Goal: Information Seeking & Learning: Learn about a topic

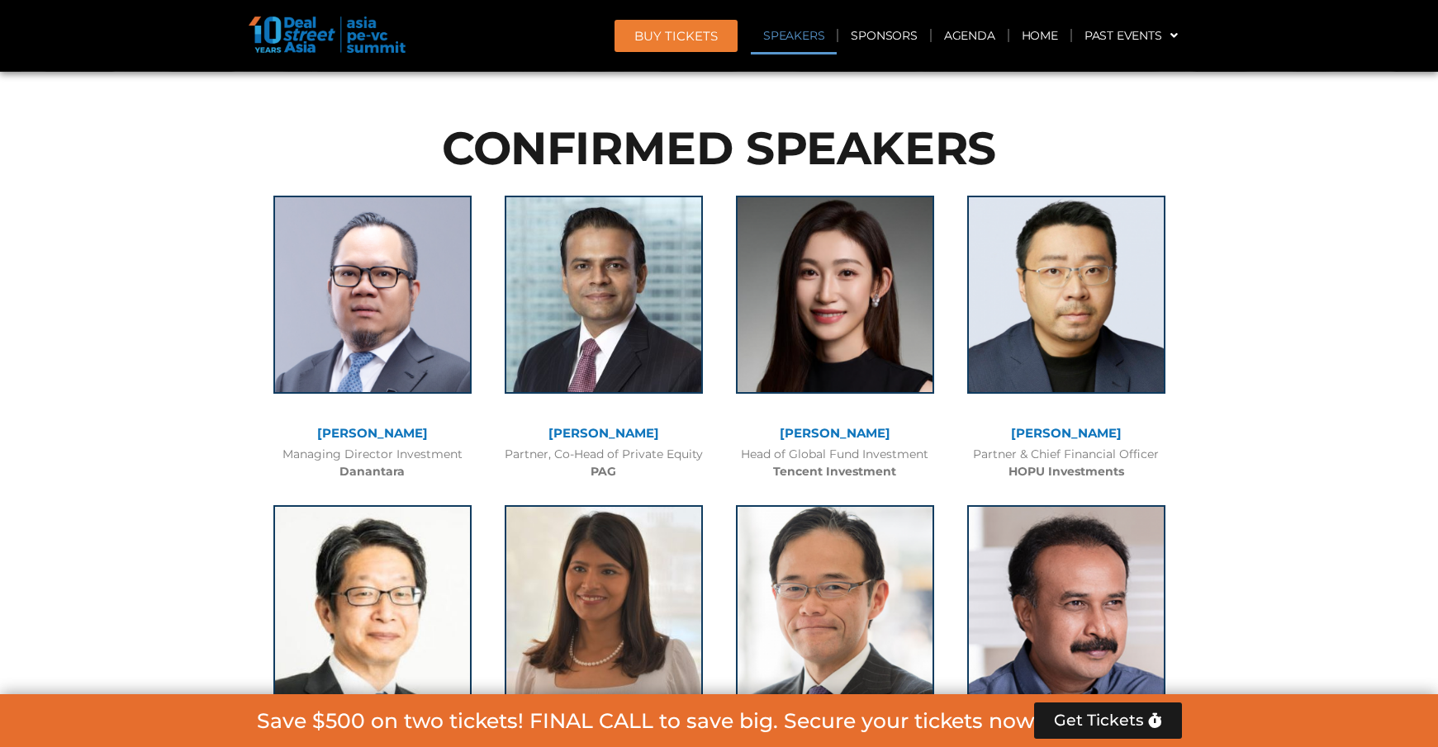
scroll to position [1336, 0]
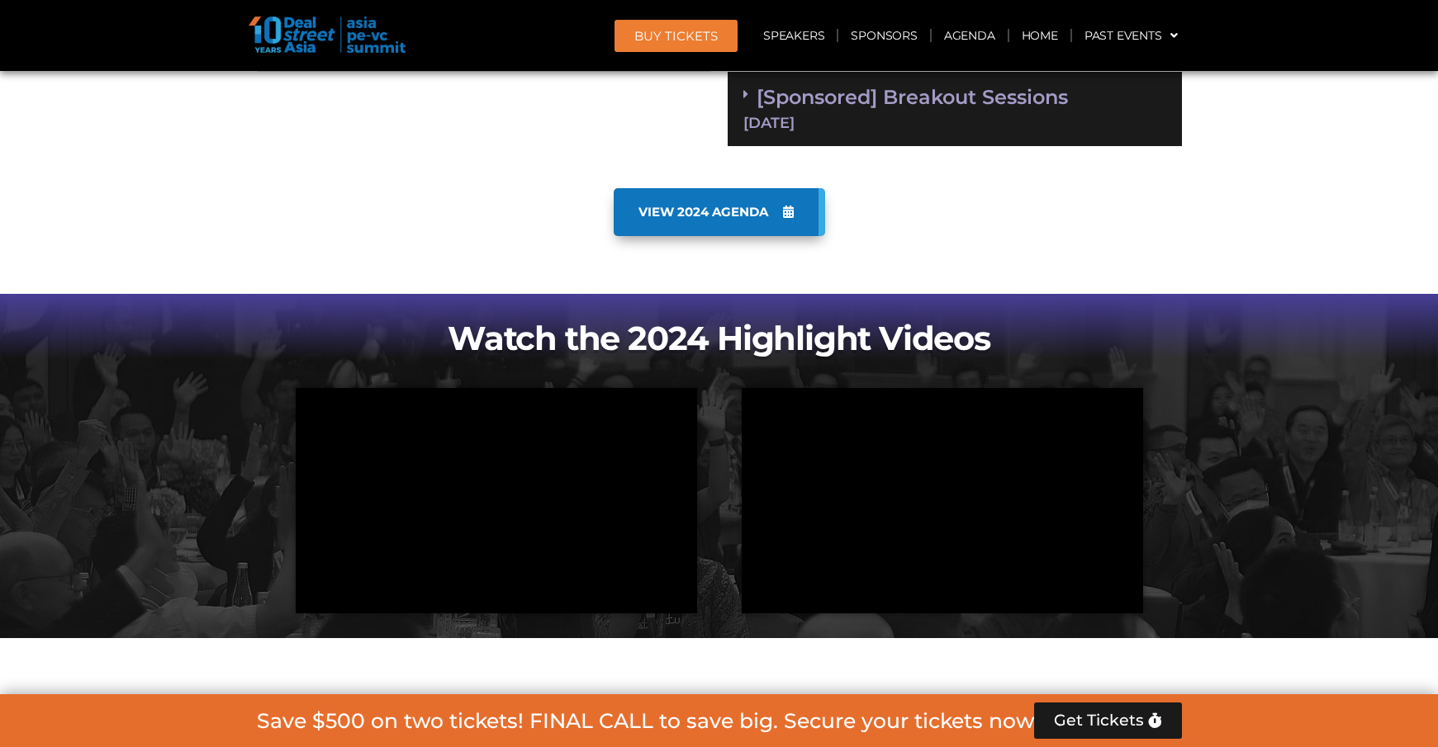
click at [784, 207] on icon at bounding box center [788, 212] width 11 height 12
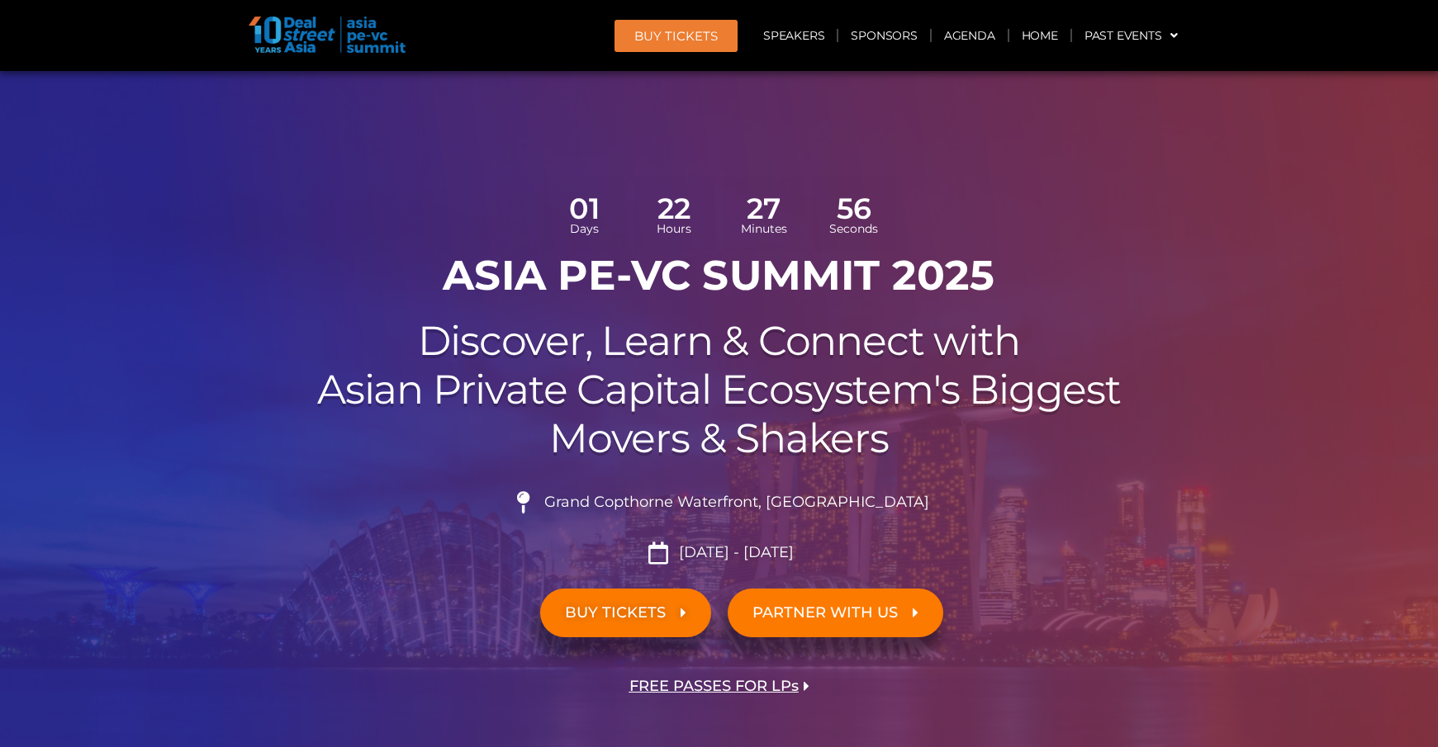
scroll to position [0, 0]
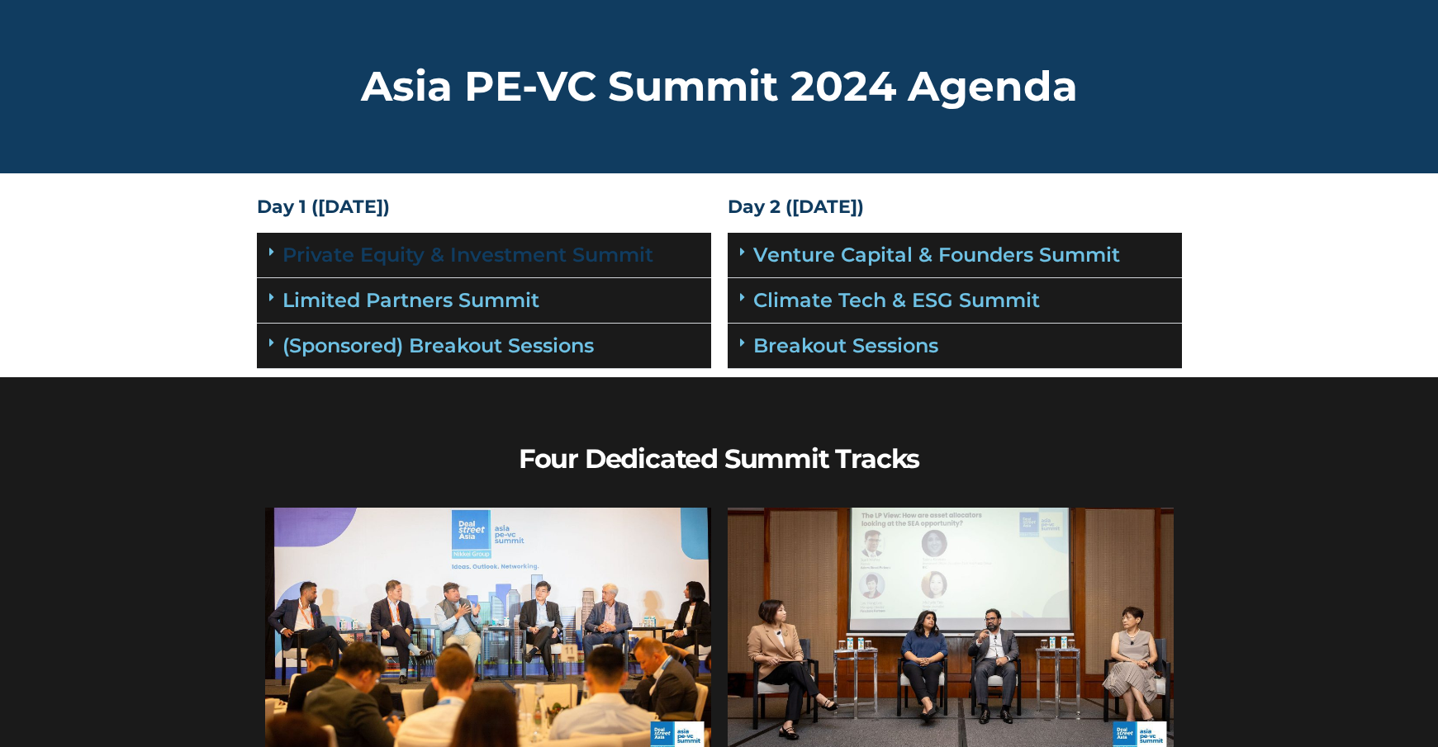
click at [524, 250] on link "Private Equity & Investment Summit" at bounding box center [467, 255] width 371 height 24
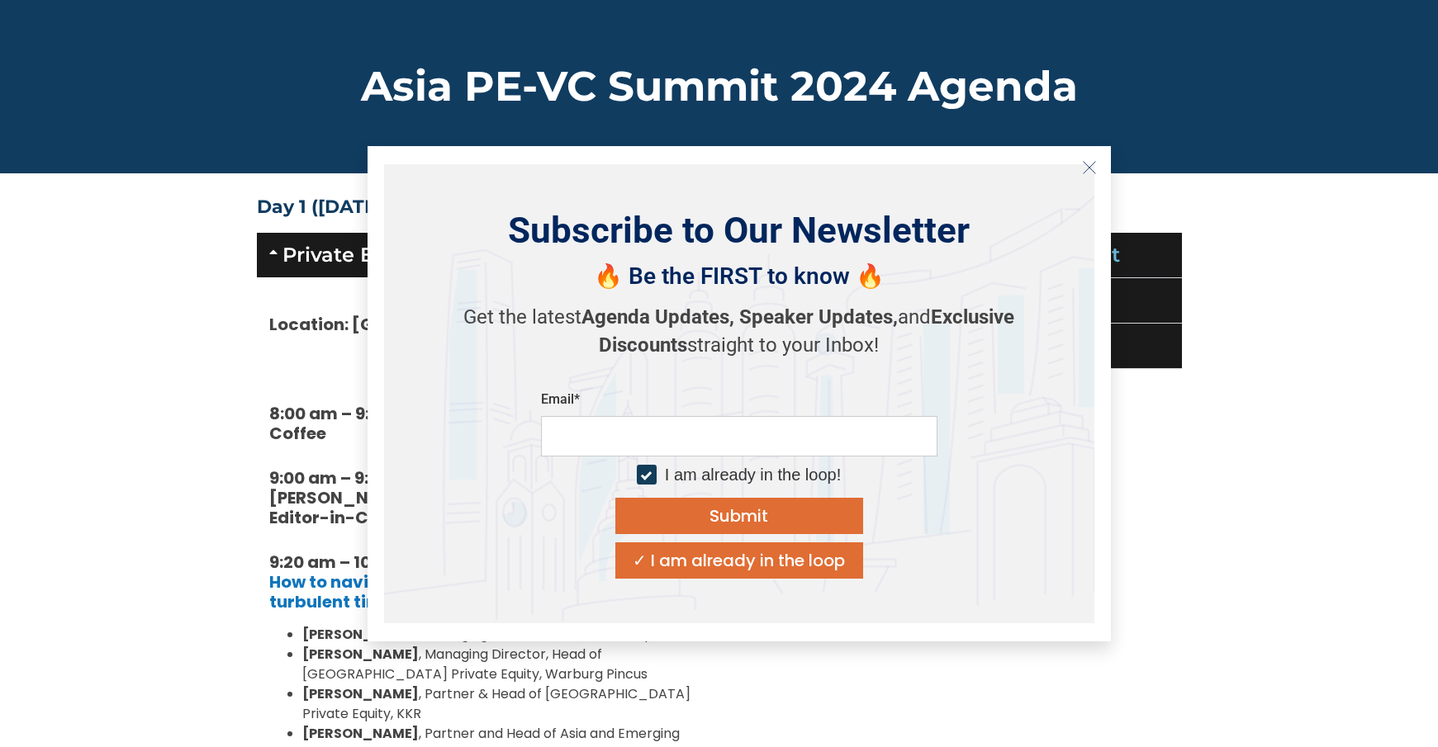
click at [1092, 168] on icon "Close" at bounding box center [1089, 167] width 15 height 15
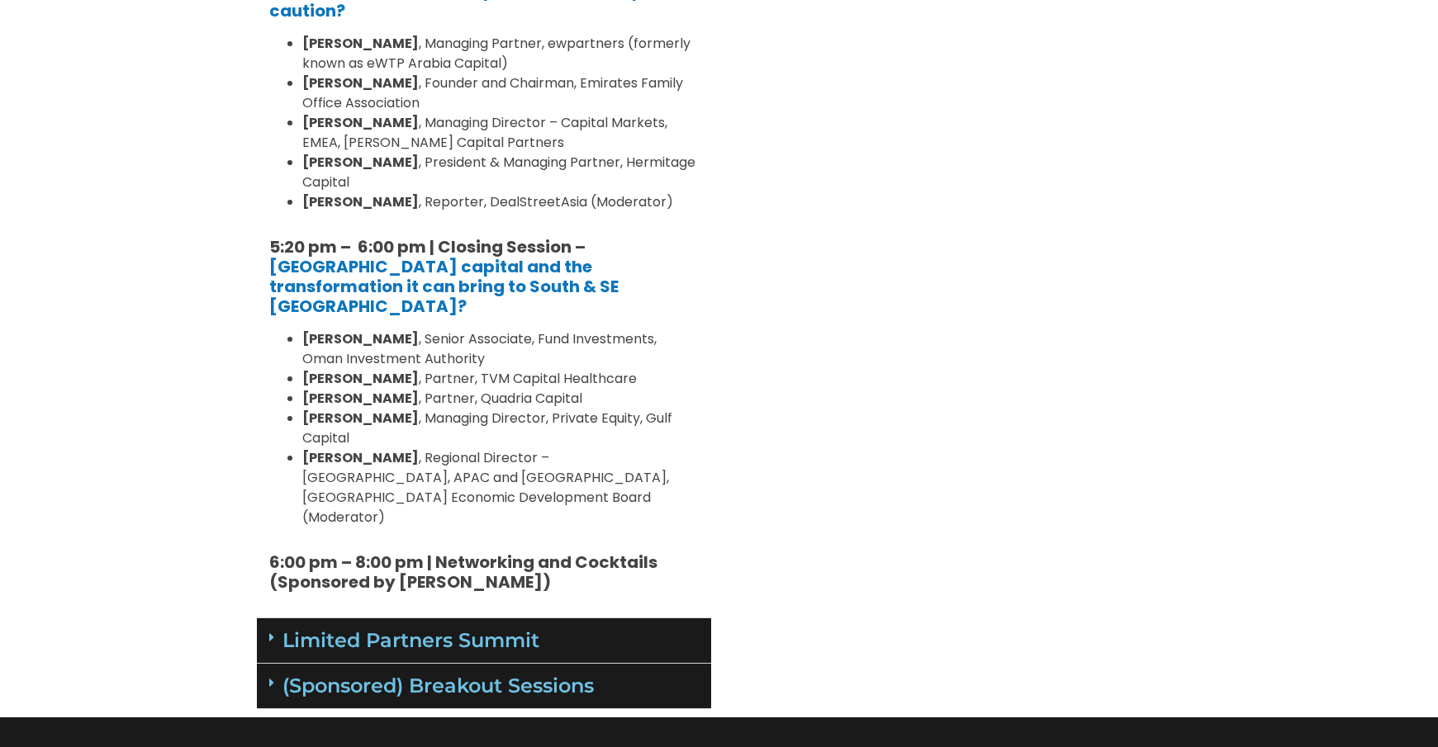
scroll to position [2213, 0]
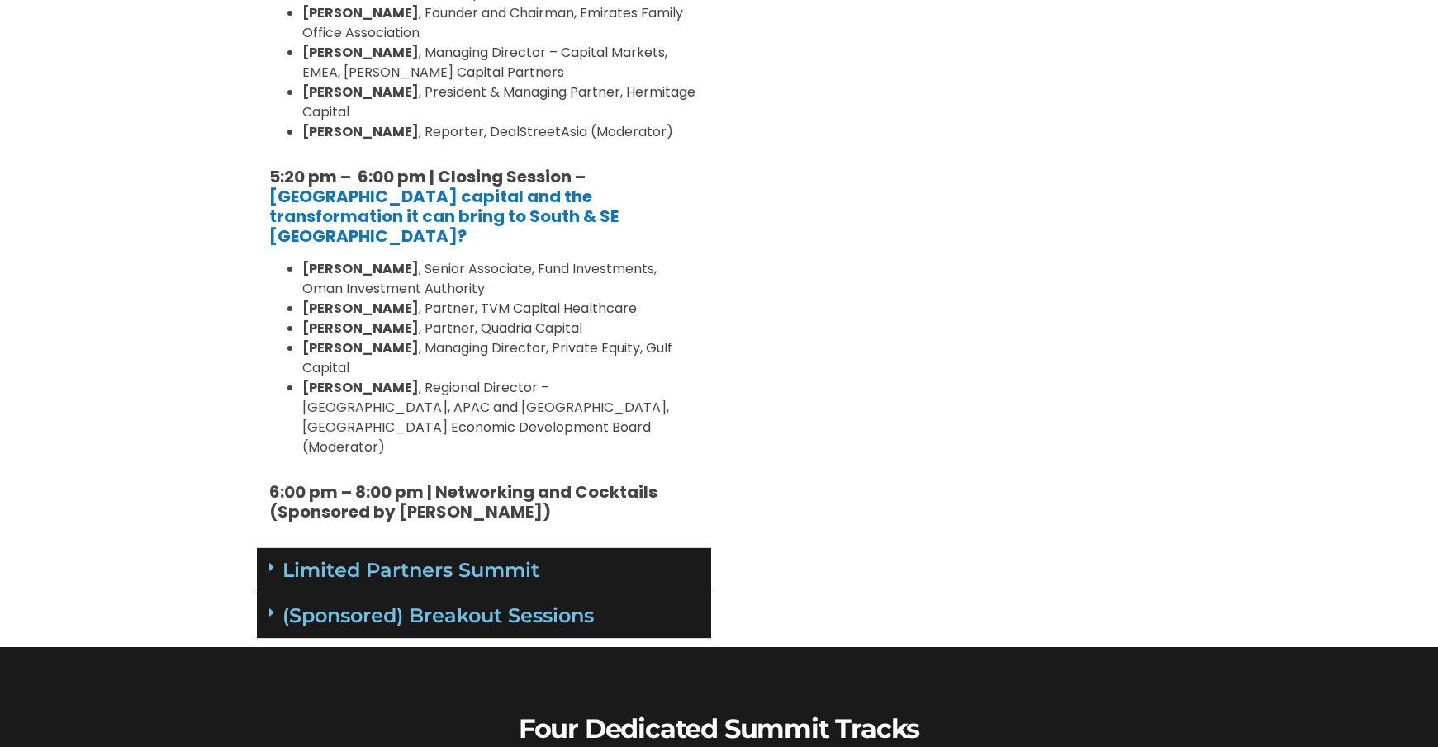
click at [626, 548] on div "Limited Partners Summit" at bounding box center [484, 570] width 454 height 45
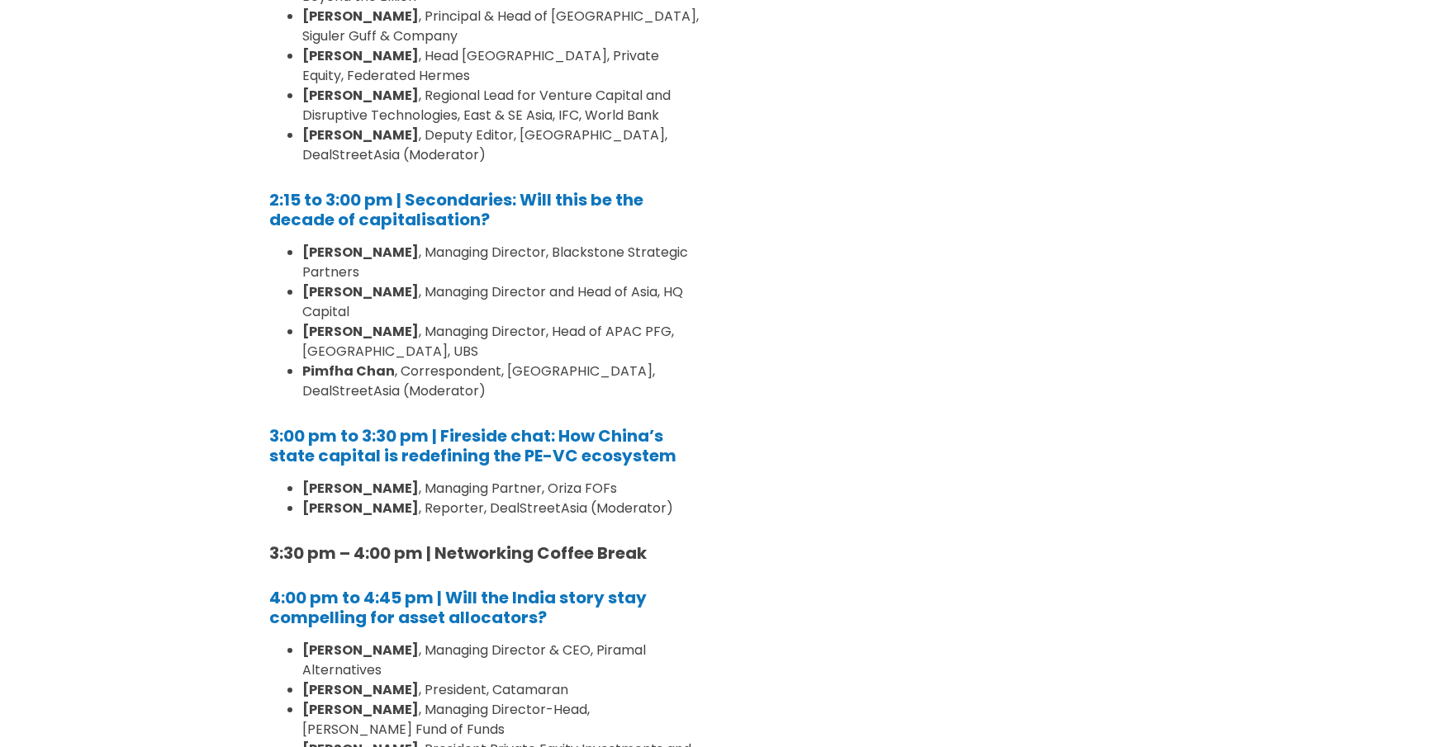
scroll to position [4116, 0]
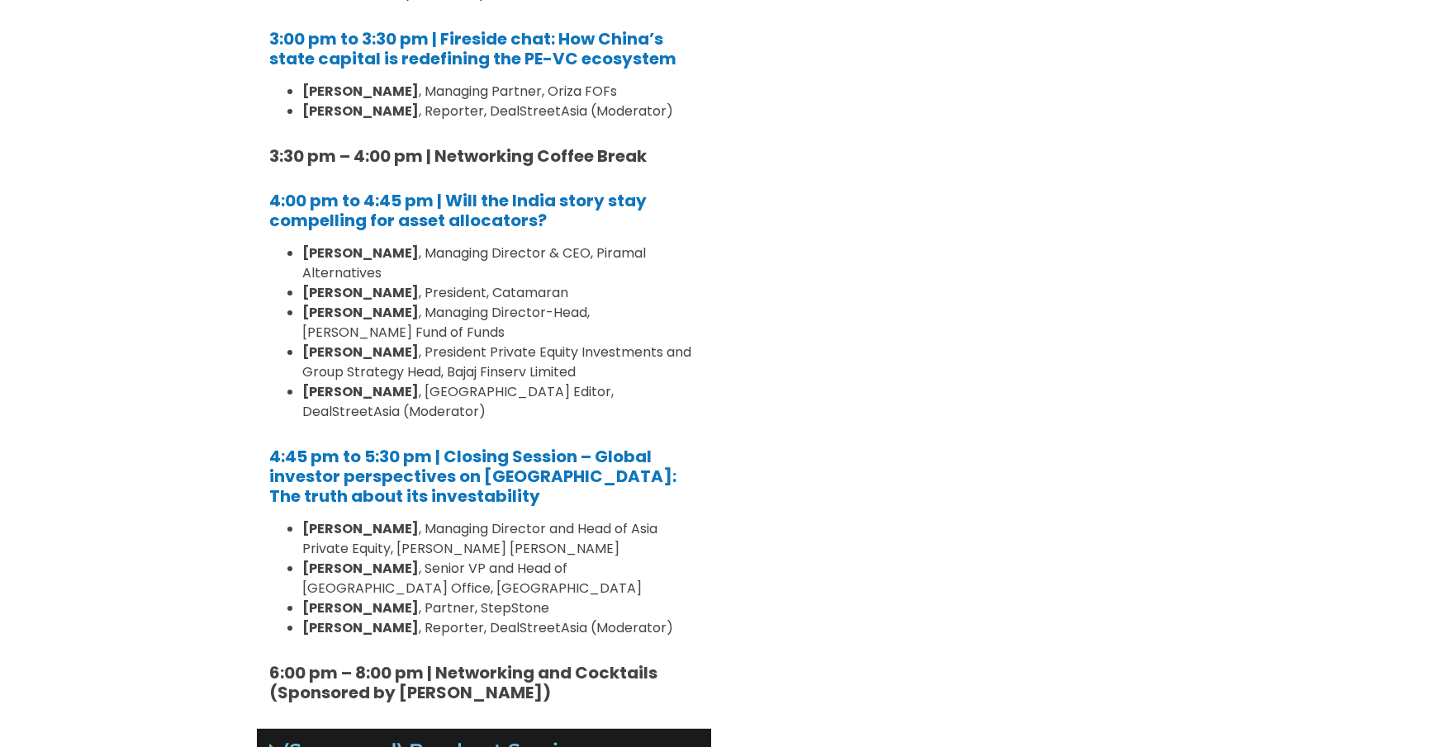
click at [610, 729] on div "(Sponsored) Breakout Sessions" at bounding box center [484, 751] width 454 height 45
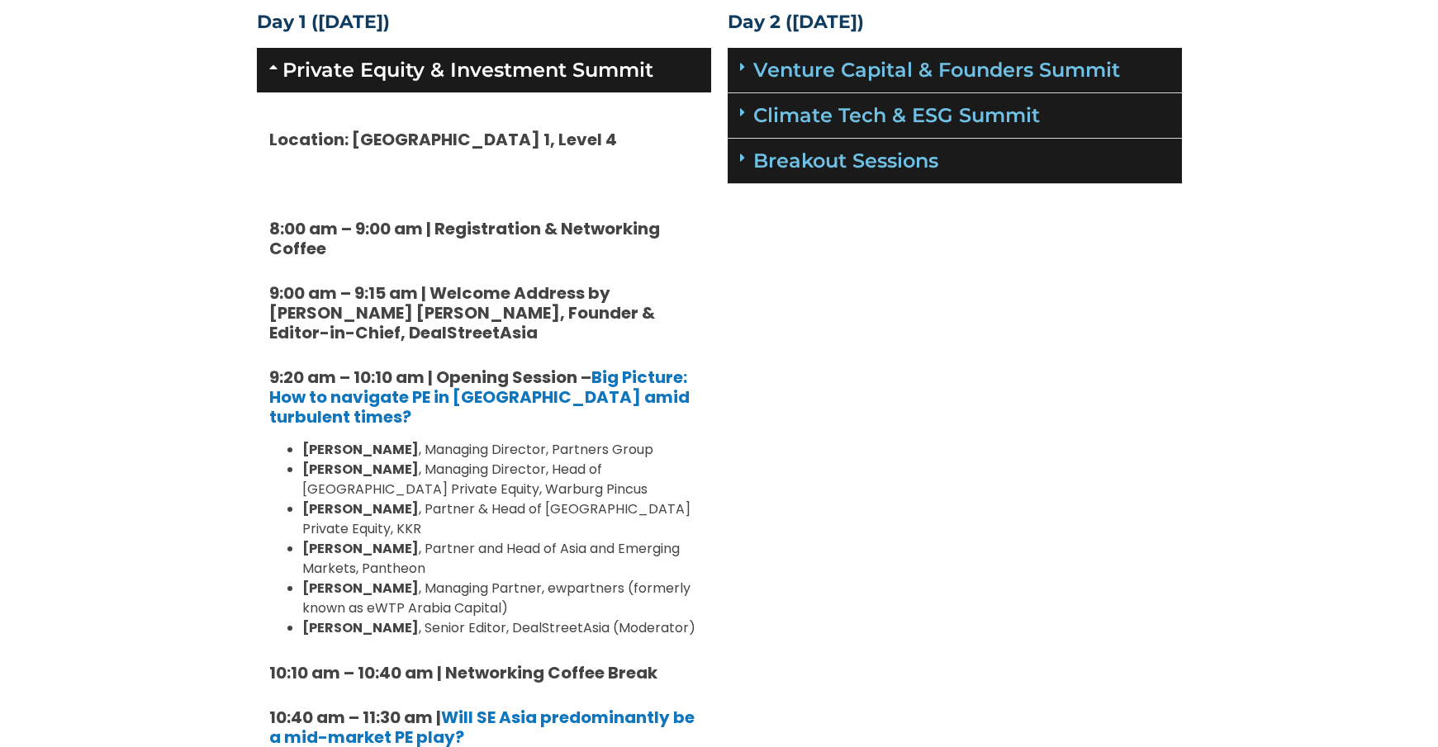
scroll to position [0, 0]
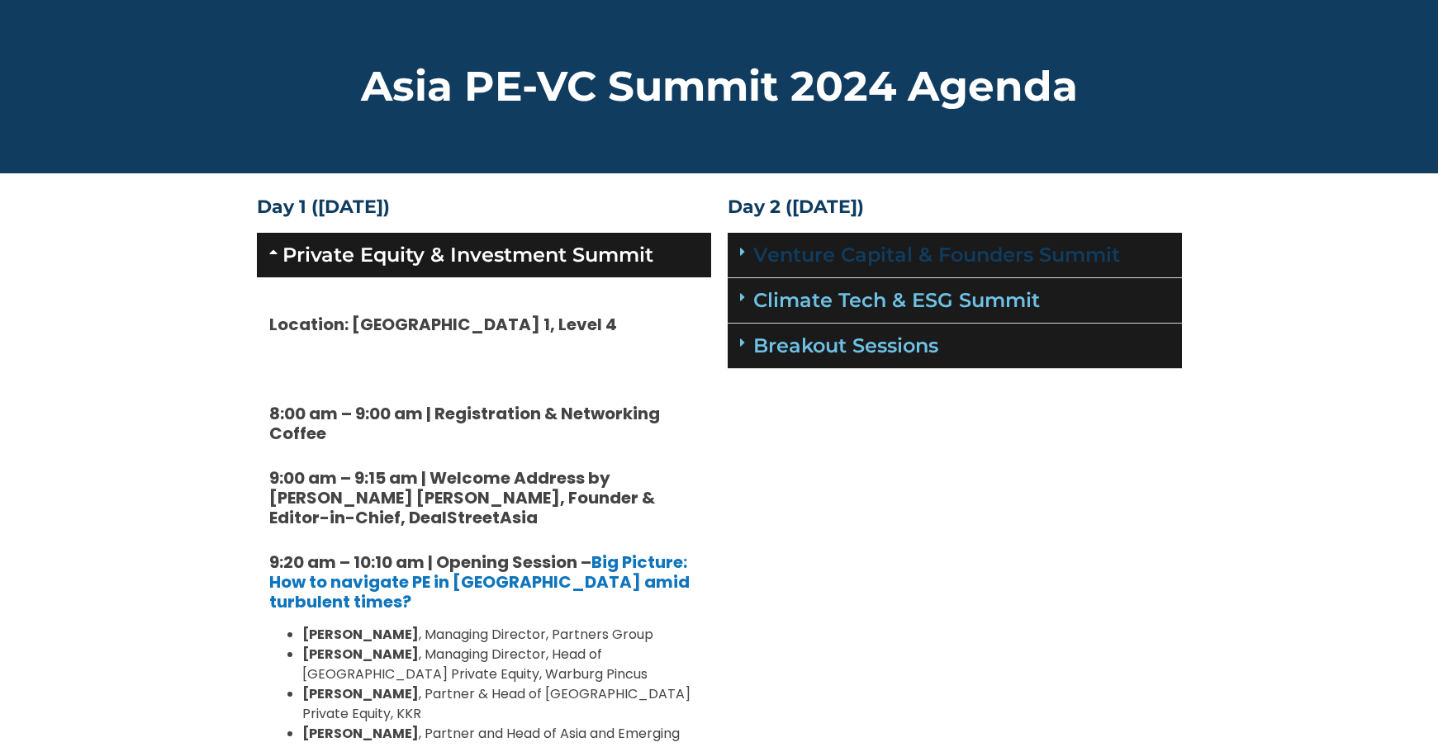
click at [986, 262] on link "Venture Capital & Founders​ Summit" at bounding box center [936, 255] width 367 height 24
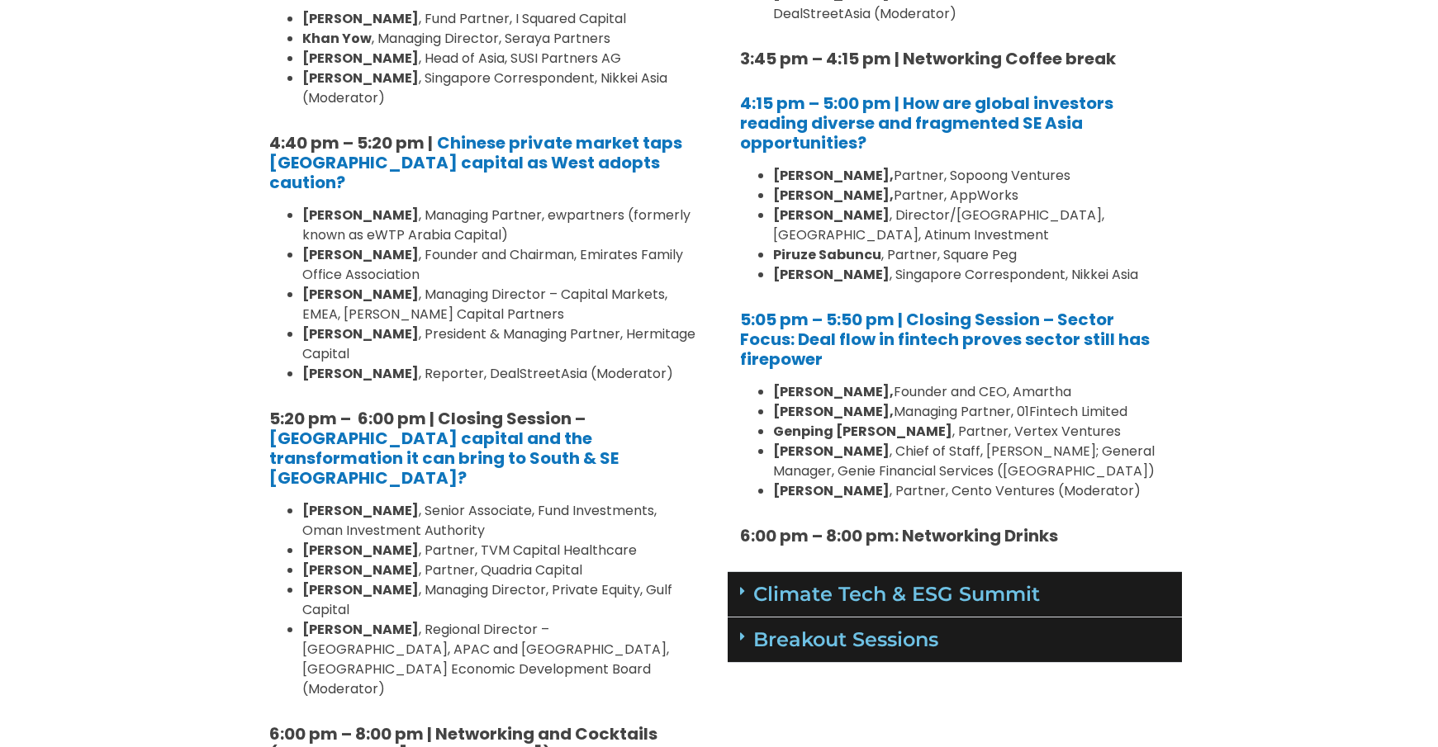
scroll to position [1972, 0]
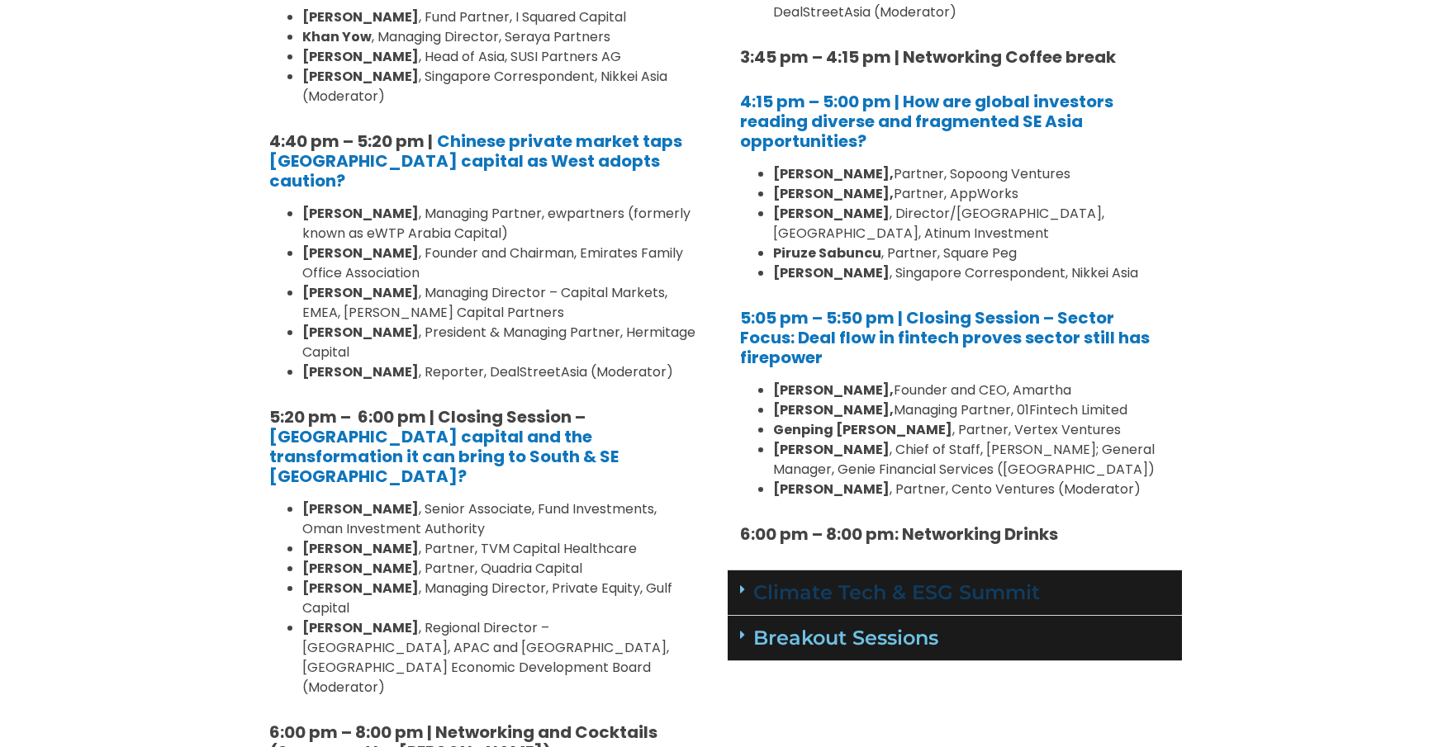
click at [1025, 581] on link "Climate Tech & ESG Summit" at bounding box center [896, 593] width 287 height 24
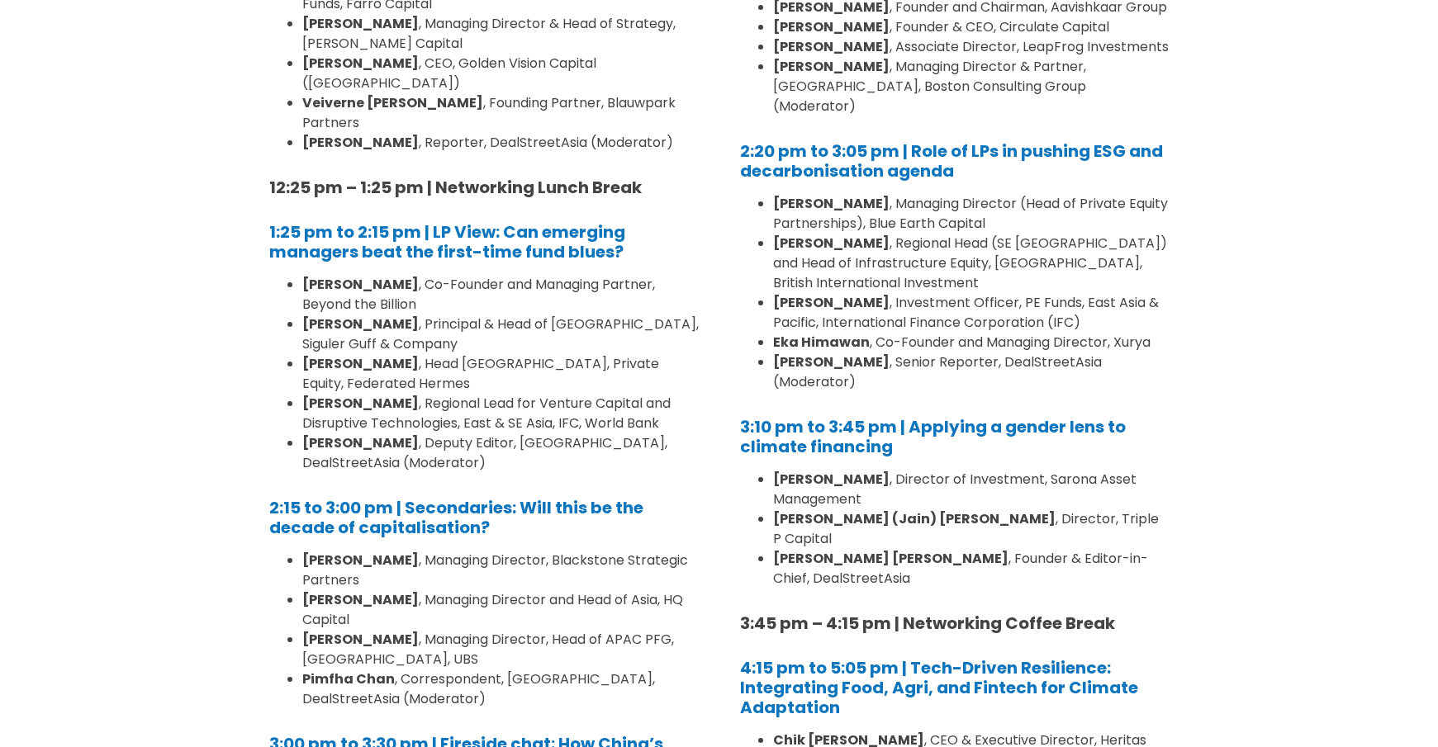
scroll to position [3682, 0]
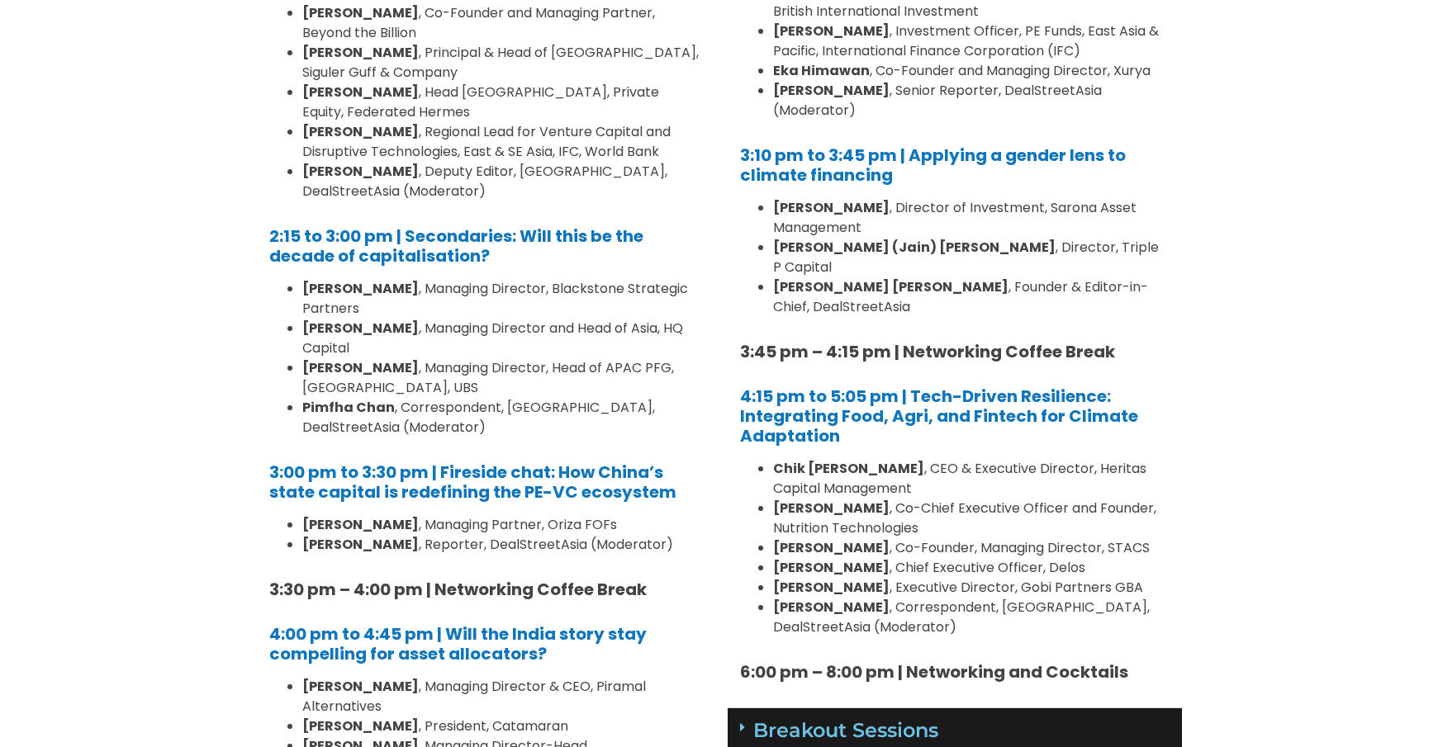
click at [964, 709] on div "Breakout Sessions" at bounding box center [955, 731] width 454 height 45
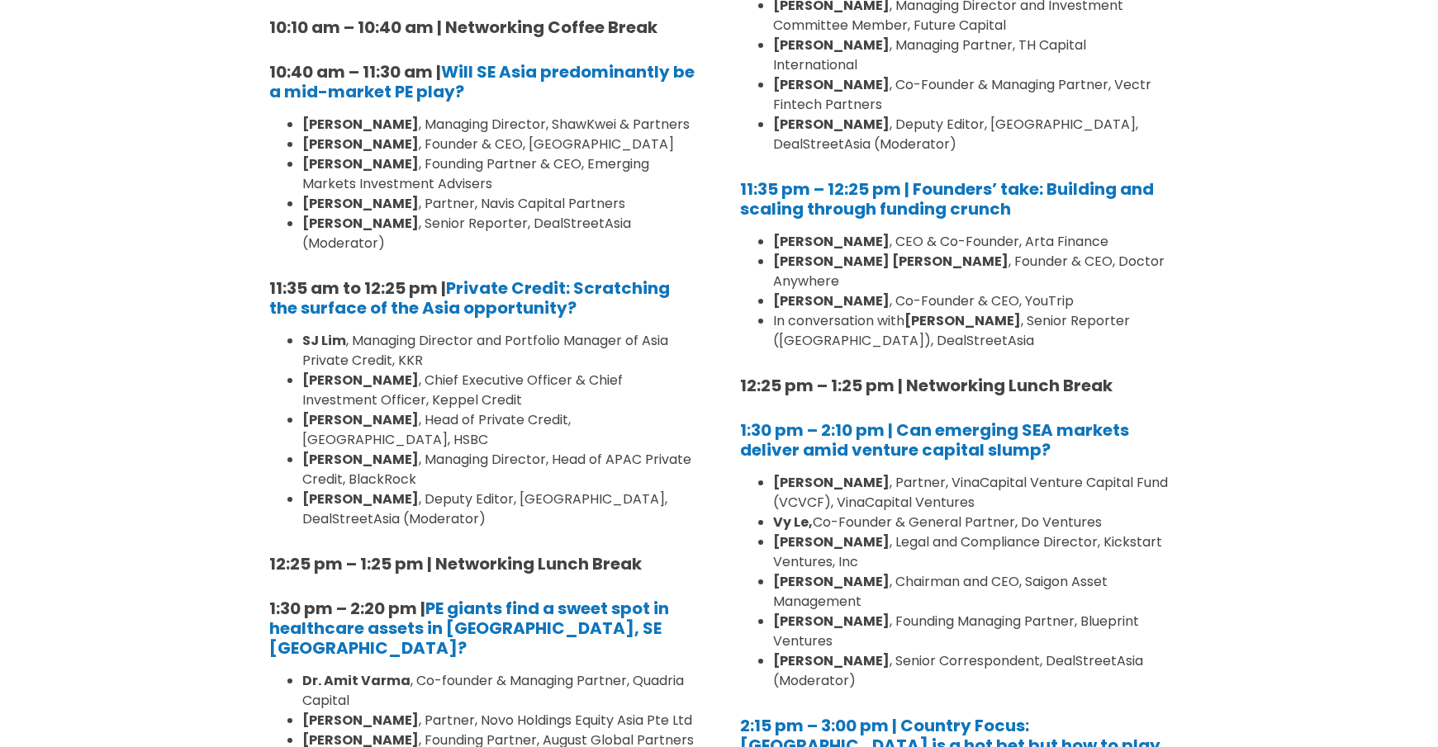
scroll to position [0, 0]
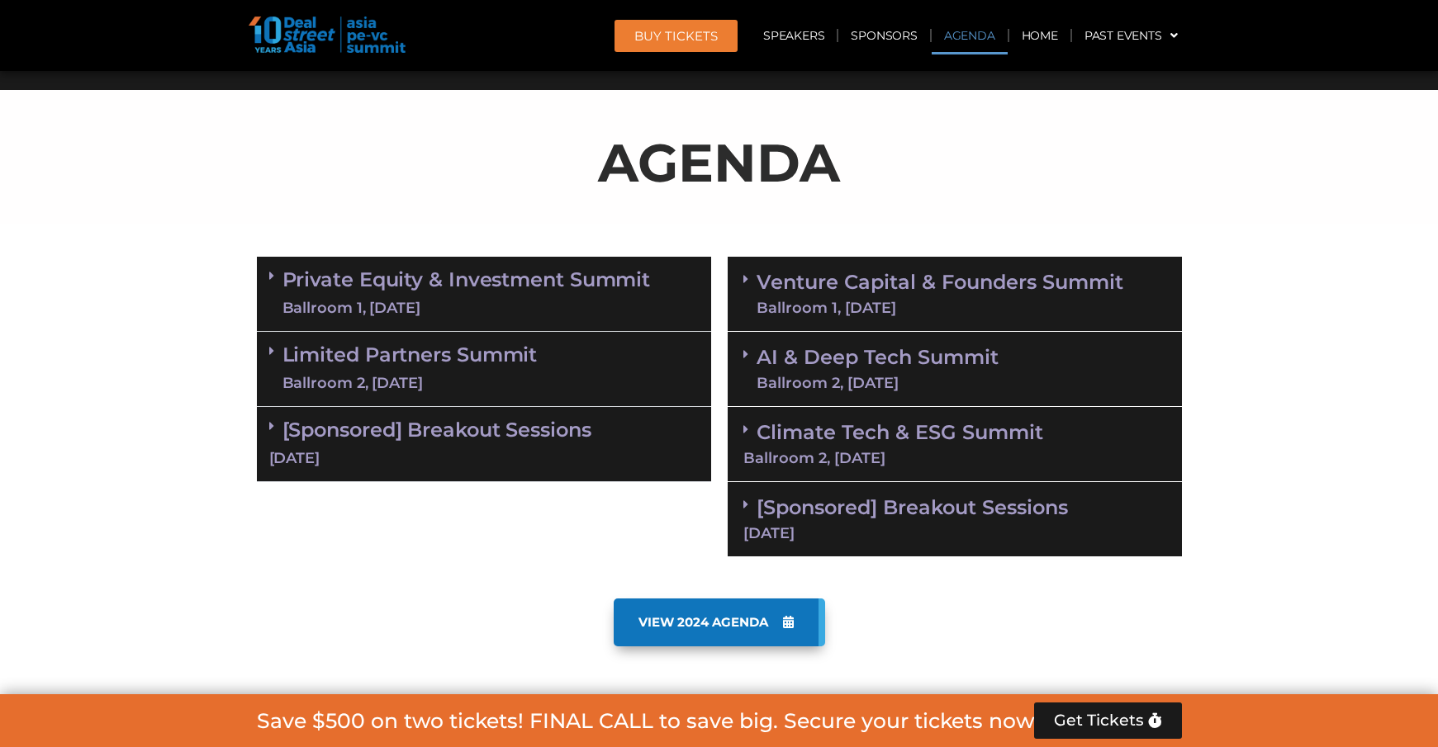
scroll to position [923, 0]
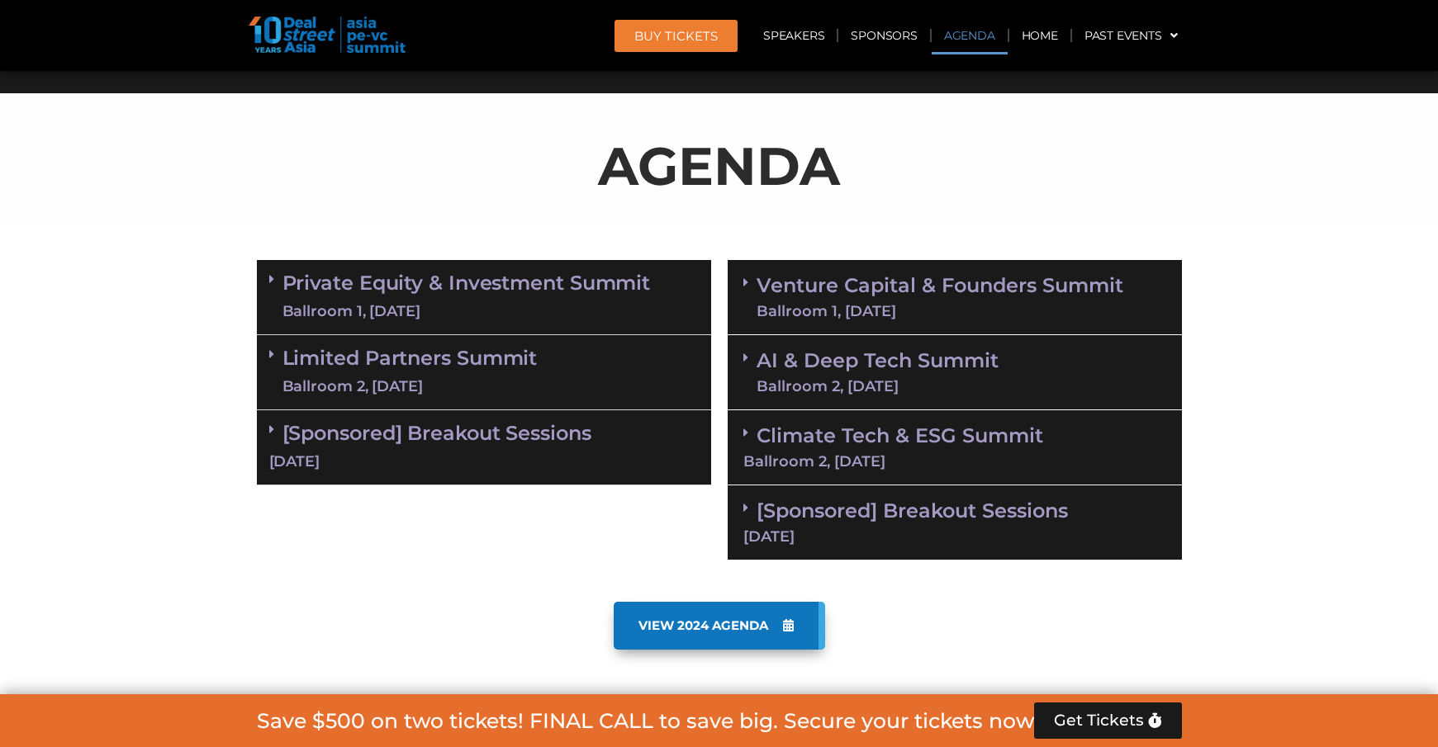
click at [867, 291] on link "Venture Capital & Founders​ Summit Ballroom 1, 11 Sept" at bounding box center [940, 297] width 367 height 43
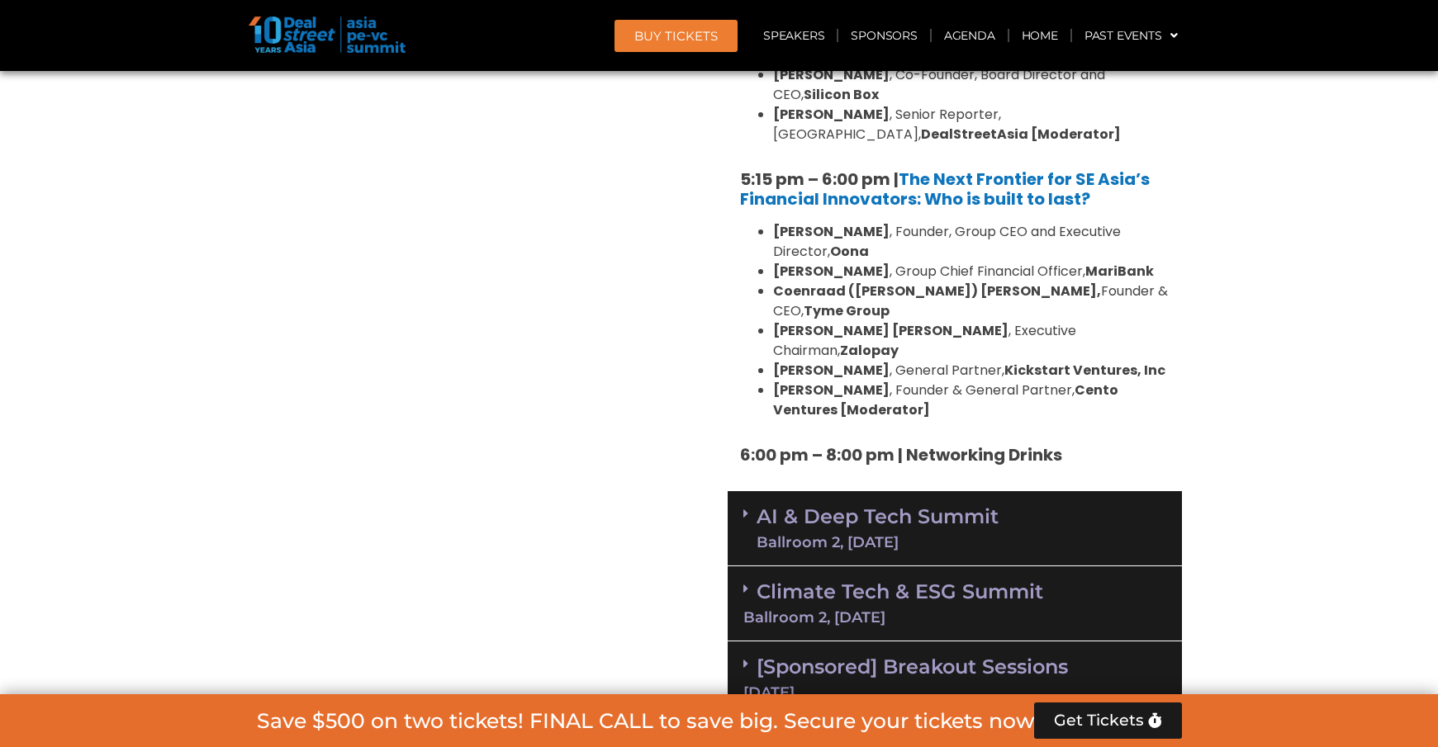
scroll to position [3176, 0]
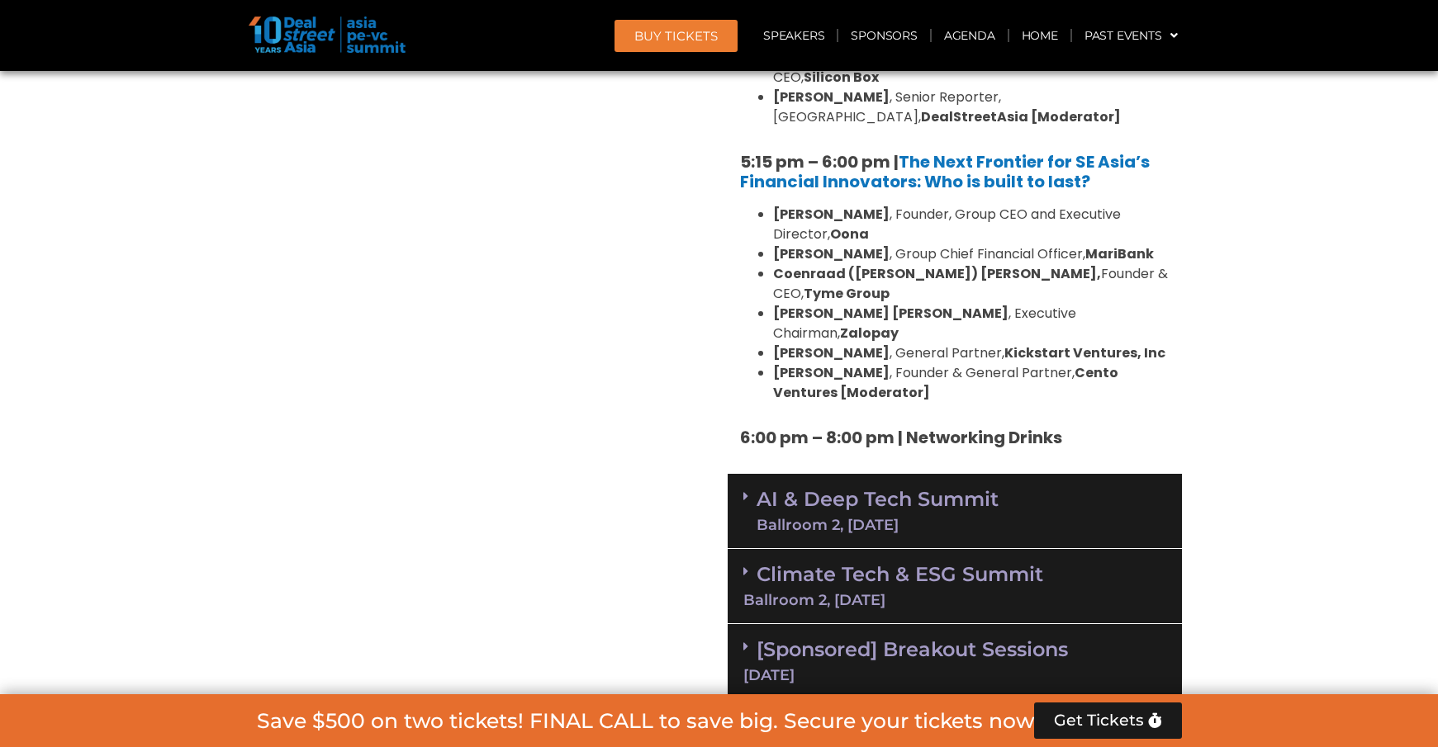
click at [968, 490] on link "AI & Deep Tech Summit Ballroom 2, 11 Sept" at bounding box center [878, 511] width 242 height 43
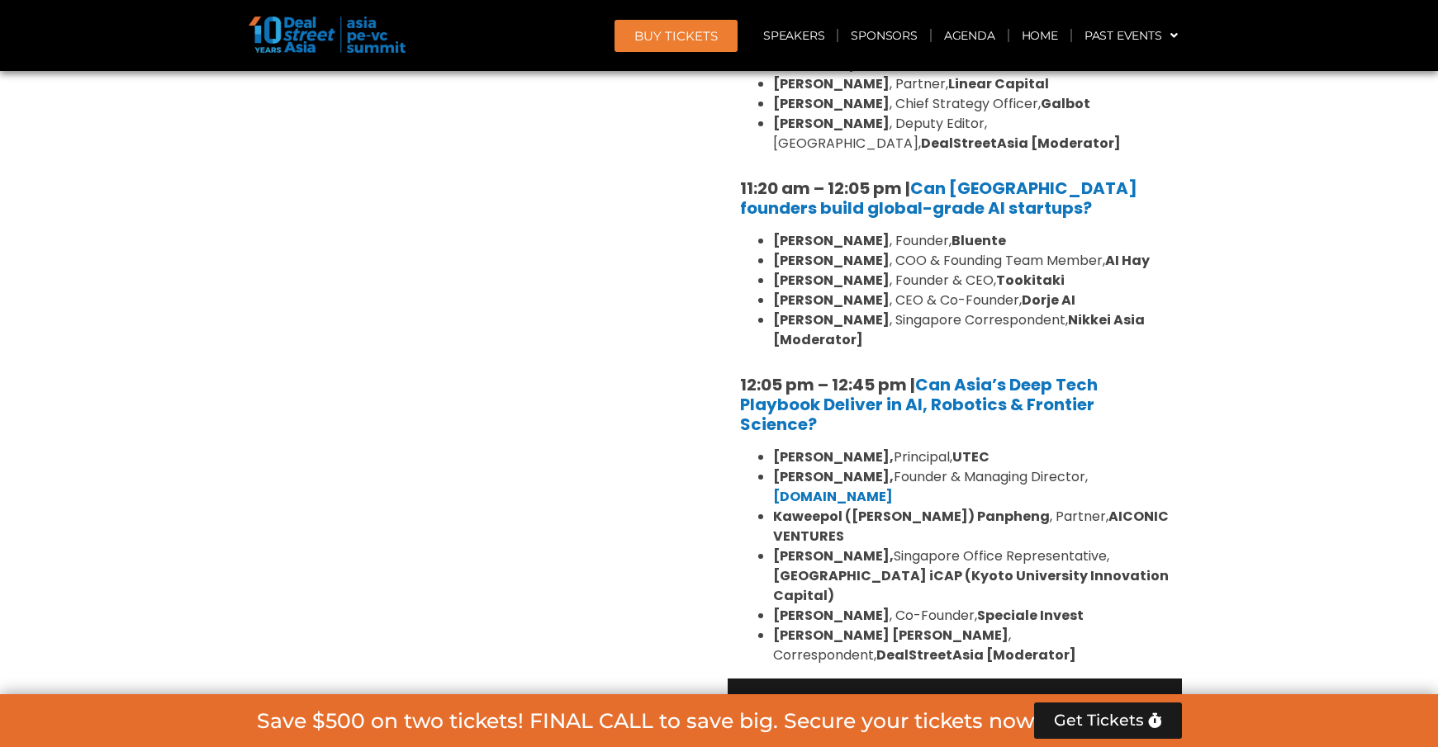
scroll to position [4102, 0]
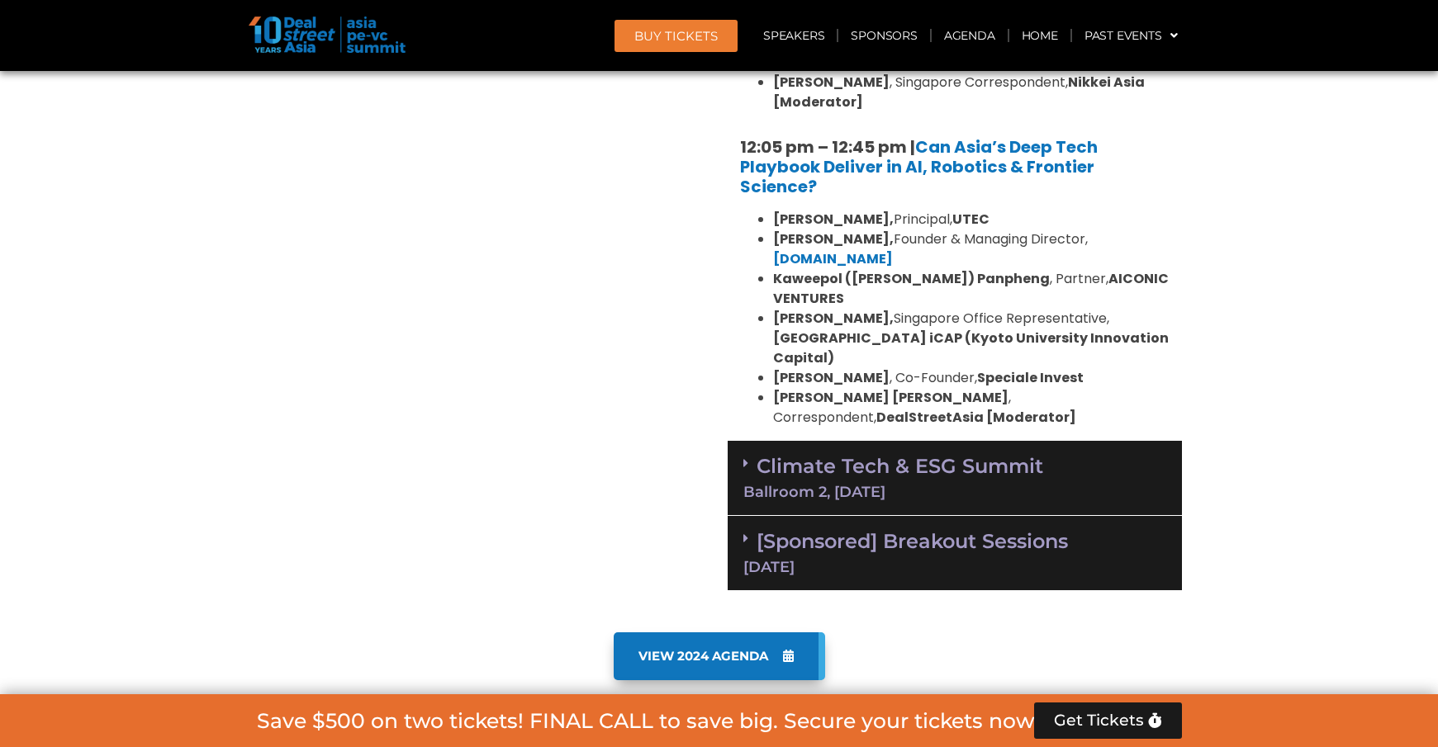
click at [1044, 529] on link "[Sponsored] Breakout Sessions 11 Sept" at bounding box center [954, 551] width 423 height 45
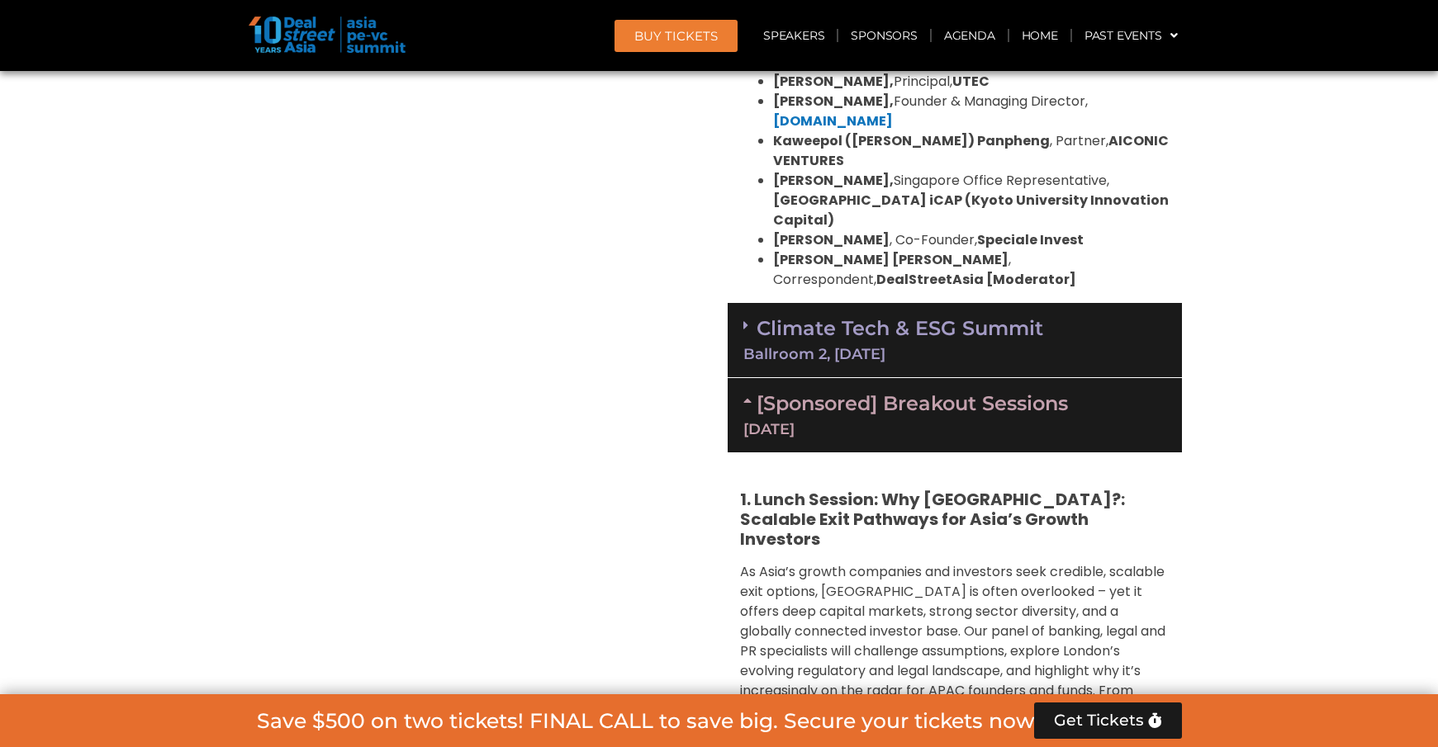
scroll to position [4208, 0]
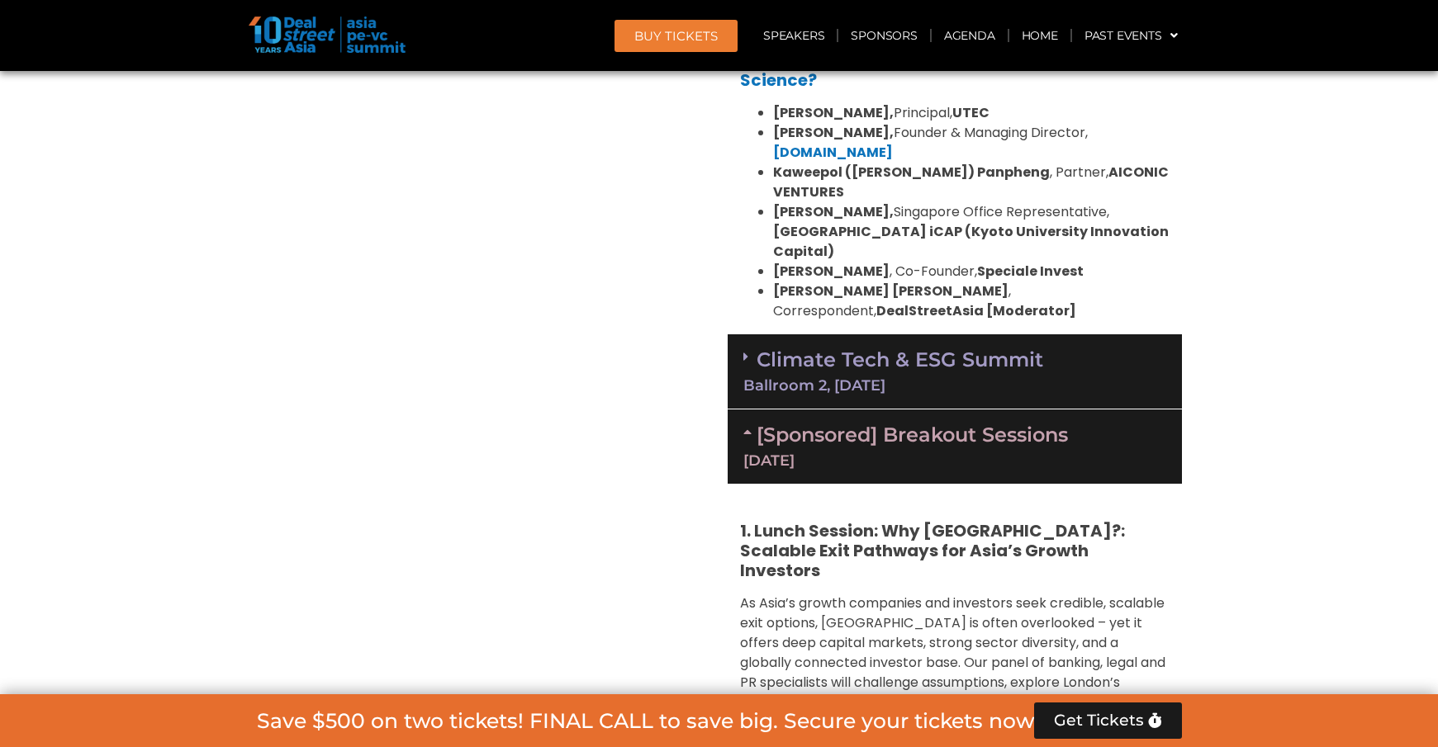
click at [1061, 334] on div "Climate Tech & ESG Summit Ballroom 2, 11 Sept" at bounding box center [955, 371] width 454 height 75
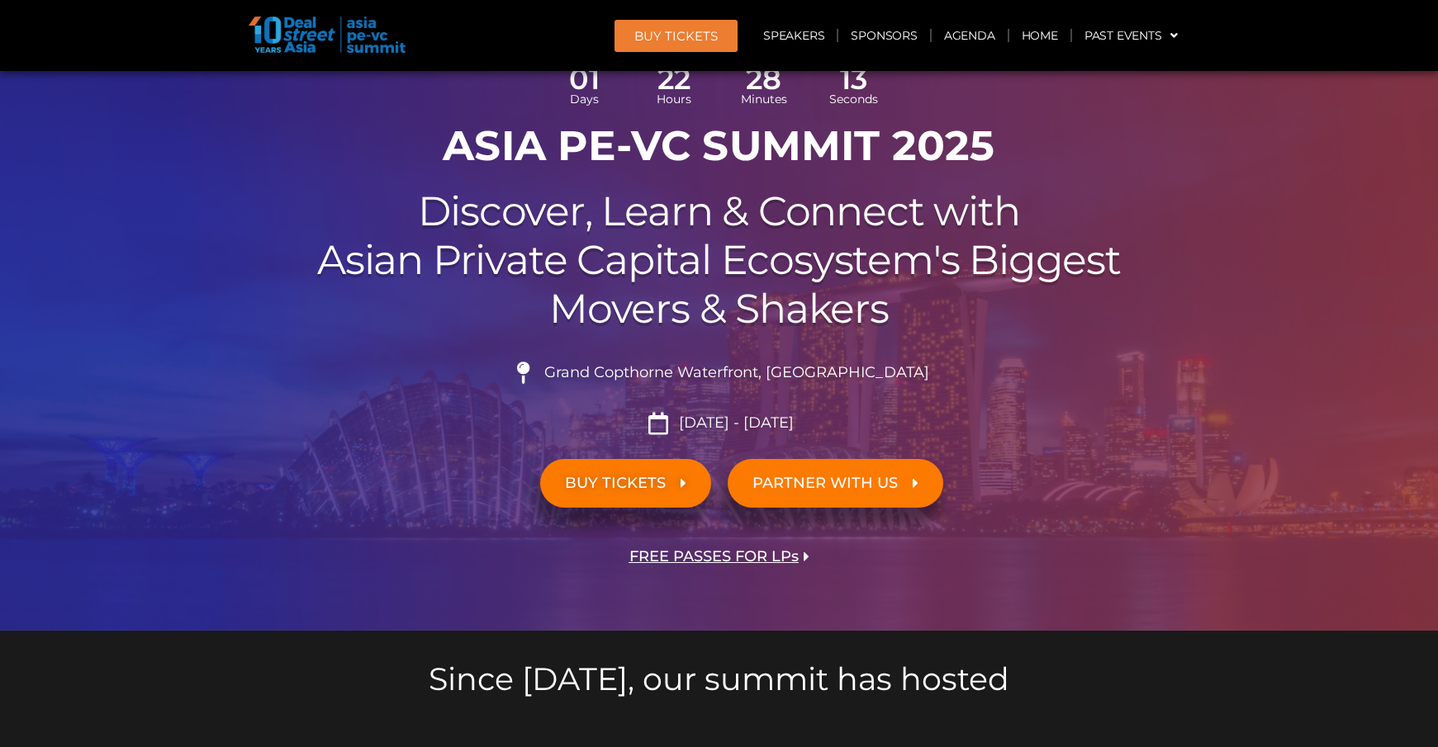
scroll to position [147, 0]
